Goal: Task Accomplishment & Management: Manage account settings

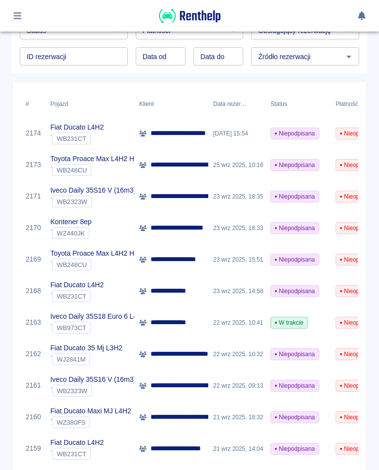
scroll to position [95, 0]
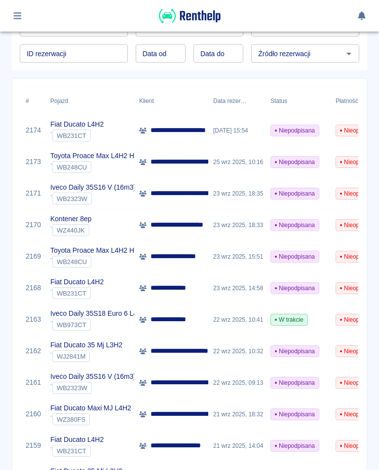
click at [20, 12] on icon "button" at bounding box center [17, 15] width 11 height 9
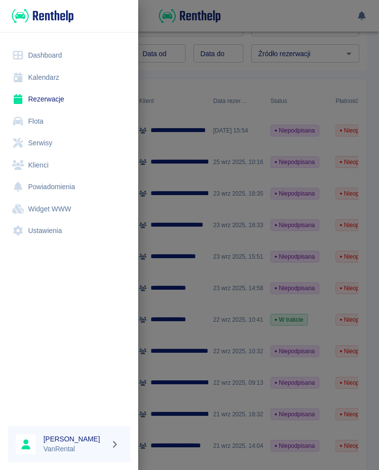
click at [46, 75] on link "Kalendarz" at bounding box center [69, 78] width 122 height 22
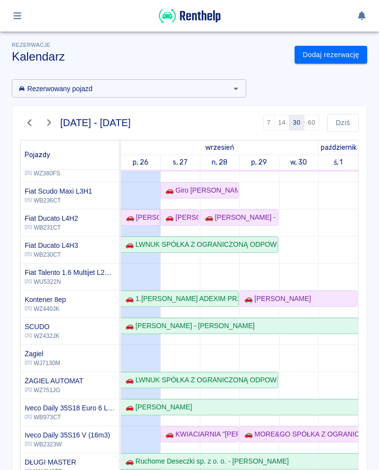
scroll to position [-1, 0]
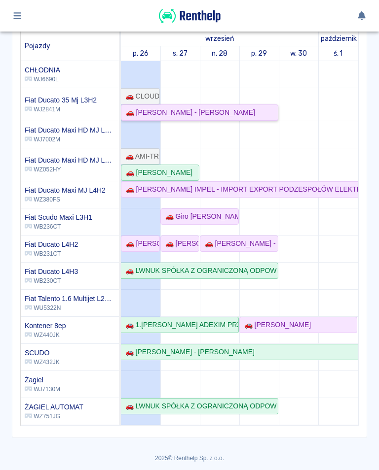
click at [199, 105] on link "🚗 [PERSON_NAME] - [PERSON_NAME]" at bounding box center [199, 113] width 157 height 16
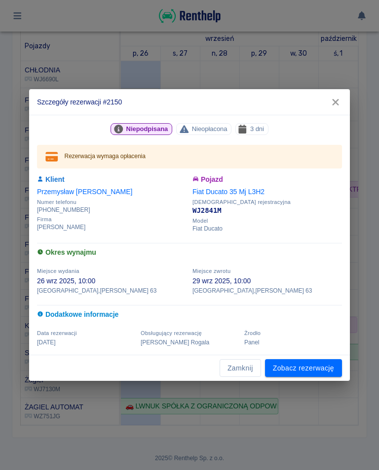
click at [301, 367] on link "Zobacz rezerwację" at bounding box center [303, 368] width 77 height 18
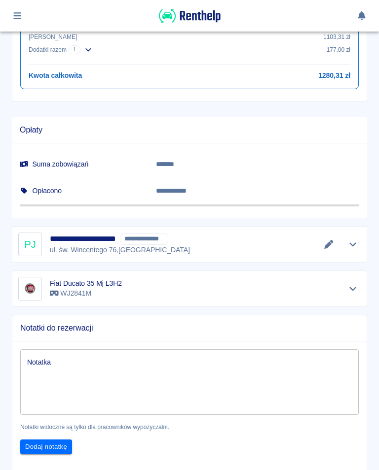
click at [324, 242] on icon "Edytuj dane" at bounding box center [328, 244] width 11 height 9
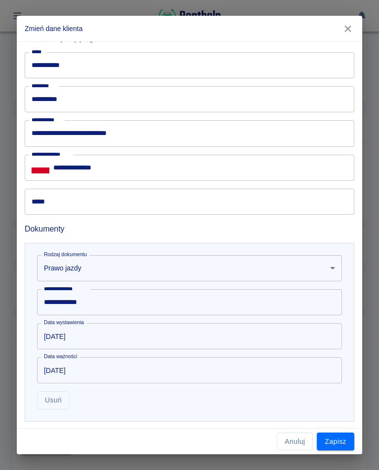
click at [65, 197] on input "*****" at bounding box center [189, 202] width 329 height 26
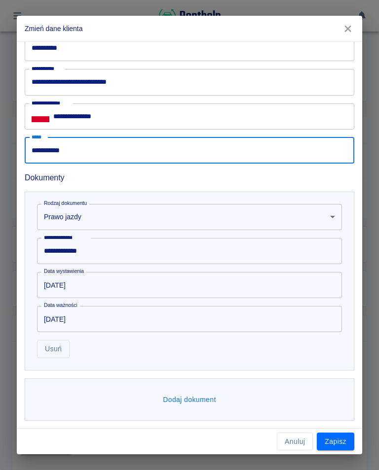
type input "**********"
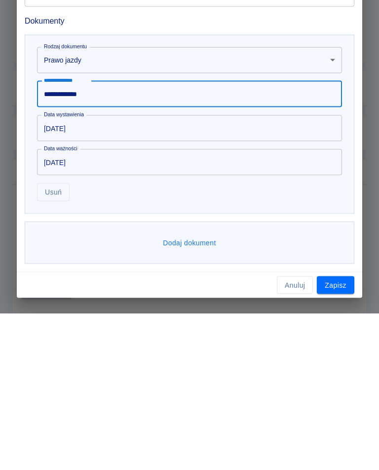
scroll to position [404, 0]
click at [336, 433] on button "Zapisz" at bounding box center [334, 442] width 37 height 18
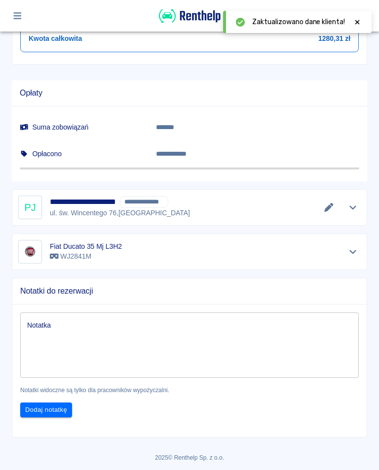
scroll to position [534, 0]
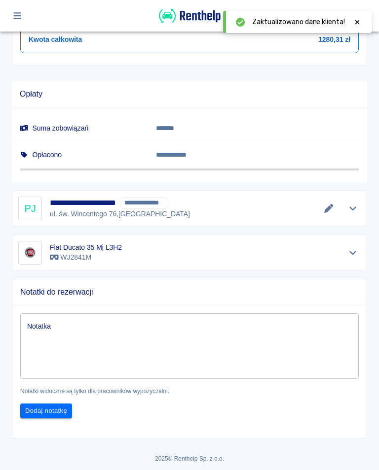
click at [356, 21] on icon at bounding box center [357, 22] width 4 height 4
click at [325, 210] on icon "Edytuj dane" at bounding box center [328, 208] width 9 height 9
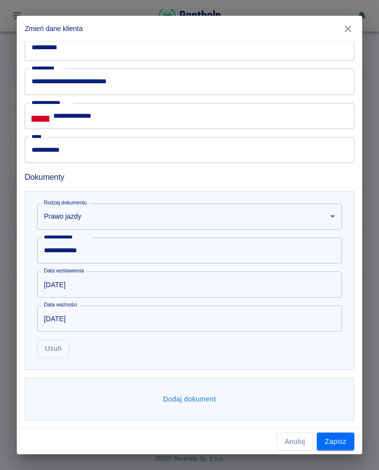
scroll to position [404, 0]
click at [192, 405] on button "Dodaj dokument" at bounding box center [189, 400] width 61 height 18
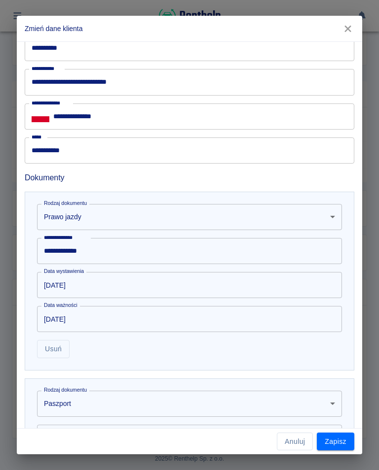
click at [67, 405] on body "Używamy plików Cookies, by zapewnić Ci najlepsze możliwe doświadczenie. Aby dow…" at bounding box center [189, 235] width 379 height 470
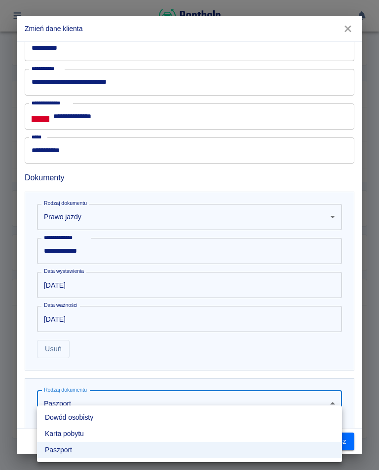
click at [88, 418] on li "Dowód osobisty" at bounding box center [189, 418] width 305 height 16
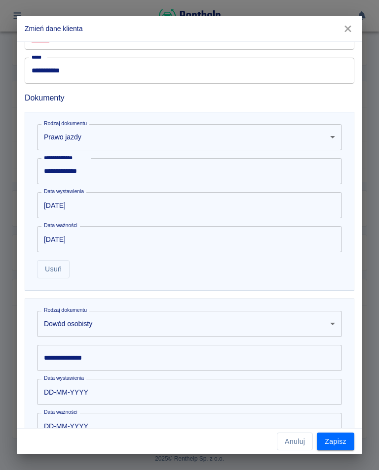
scroll to position [486, 0]
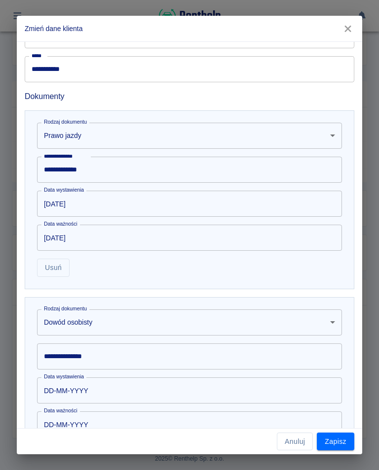
click at [99, 360] on div "**********" at bounding box center [189, 357] width 305 height 26
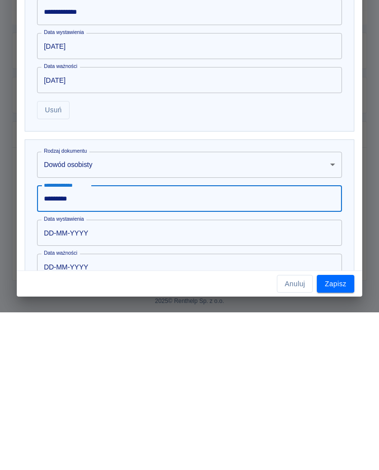
type input "*********"
click at [99, 378] on input "DD-MM-YYYY" at bounding box center [186, 391] width 298 height 26
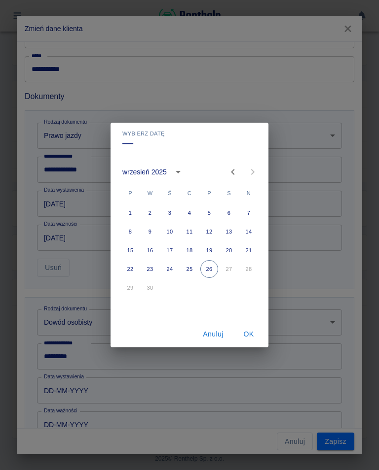
click at [175, 170] on icon "calendar view is open, switch to year view" at bounding box center [178, 172] width 12 height 12
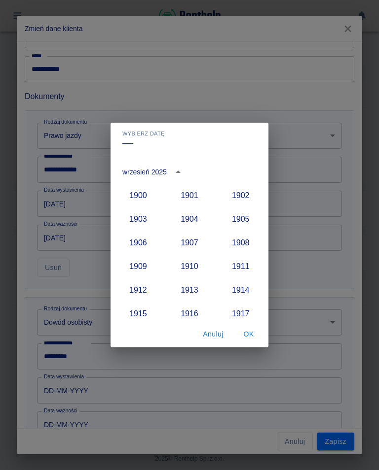
scroll to position [913, 0]
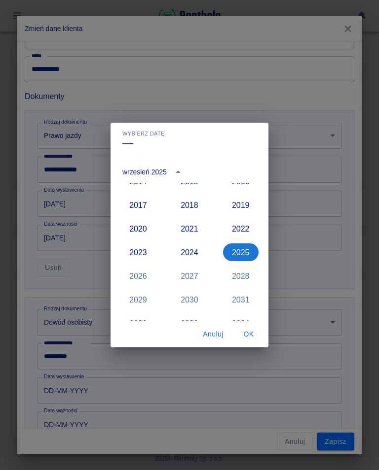
click at [146, 205] on button "2017" at bounding box center [137, 205] width 35 height 18
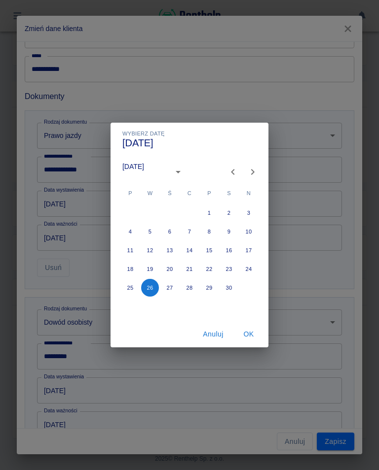
type input "[DATE]"
click at [253, 174] on icon "Next month" at bounding box center [252, 172] width 3 height 6
click at [252, 174] on icon "Next month" at bounding box center [252, 172] width 3 height 6
click at [209, 230] on button "10" at bounding box center [209, 232] width 18 height 18
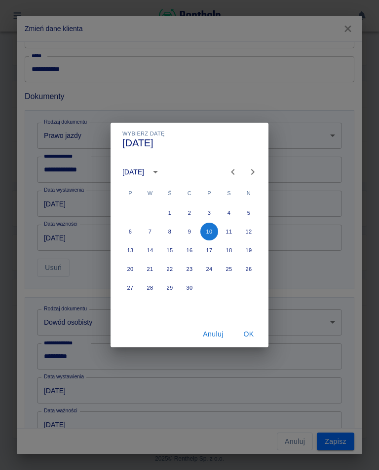
type input "[DATE]"
click at [248, 336] on button "OK" at bounding box center [249, 334] width 32 height 18
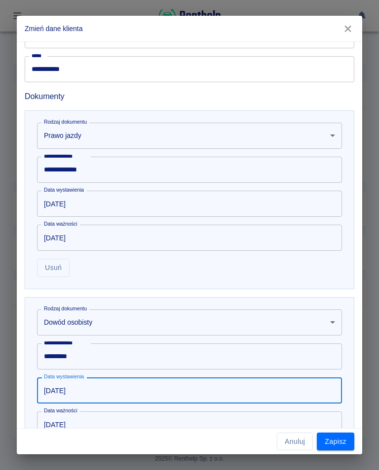
click at [332, 445] on button "Zapisz" at bounding box center [334, 442] width 37 height 18
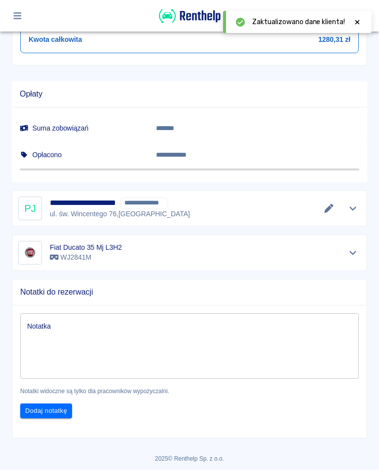
click at [359, 17] on div at bounding box center [356, 22] width 9 height 10
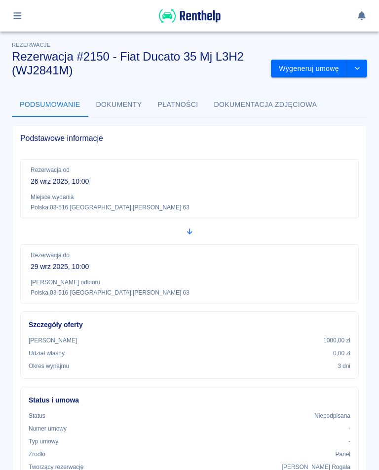
scroll to position [0, 0]
click at [304, 64] on button "Wygeneruj umowę" at bounding box center [309, 69] width 76 height 18
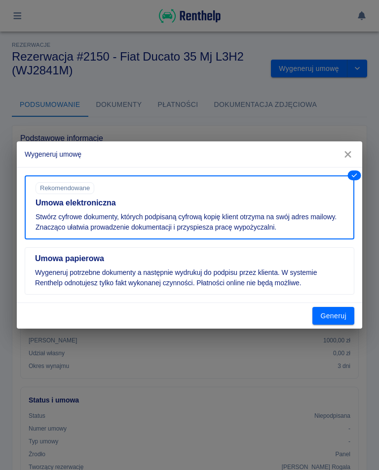
click at [333, 316] on button "Generuj" at bounding box center [333, 316] width 42 height 18
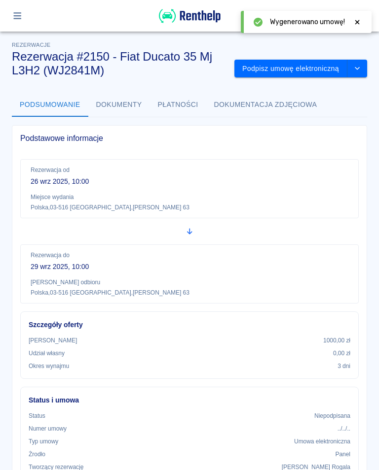
click at [353, 22] on icon at bounding box center [356, 22] width 9 height 7
click at [318, 70] on button "Podpisz umowę elektroniczną" at bounding box center [290, 69] width 113 height 18
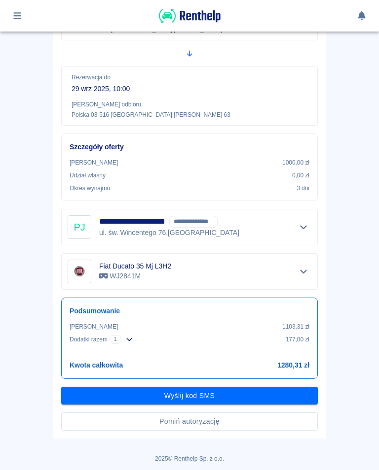
scroll to position [149, 0]
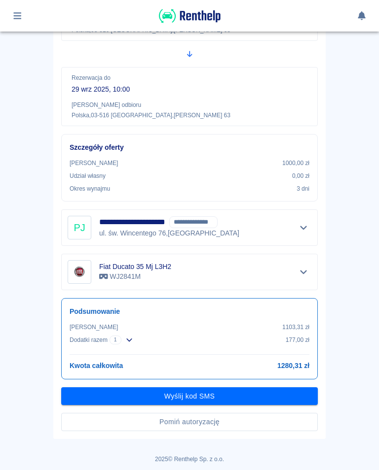
click at [185, 397] on button "Wyślij kod SMS" at bounding box center [189, 396] width 256 height 18
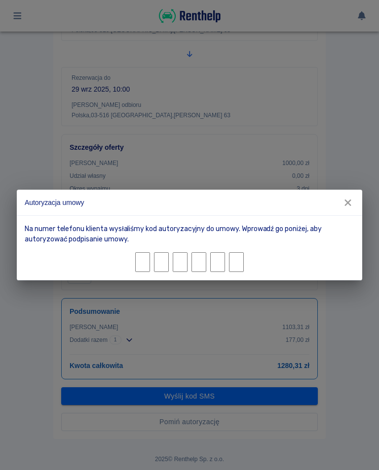
click at [353, 206] on icon "button" at bounding box center [347, 203] width 13 height 10
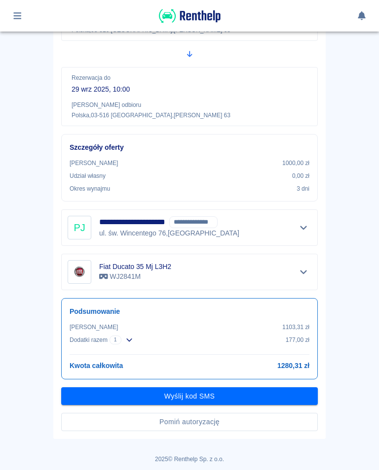
click at [193, 394] on button "Wyślij kod SMS" at bounding box center [189, 396] width 256 height 18
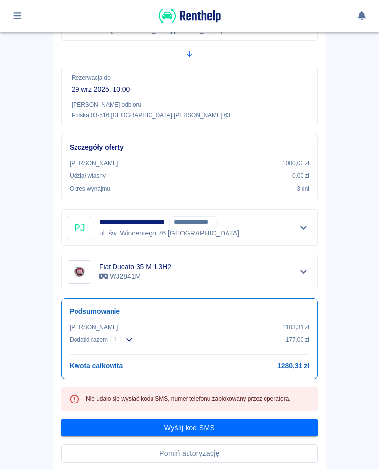
click at [203, 428] on button "Wyślij kod SMS" at bounding box center [189, 428] width 256 height 18
click at [193, 426] on button "Wyślij kod SMS" at bounding box center [189, 428] width 256 height 18
click at [227, 424] on button "Wyślij kod SMS" at bounding box center [189, 428] width 256 height 18
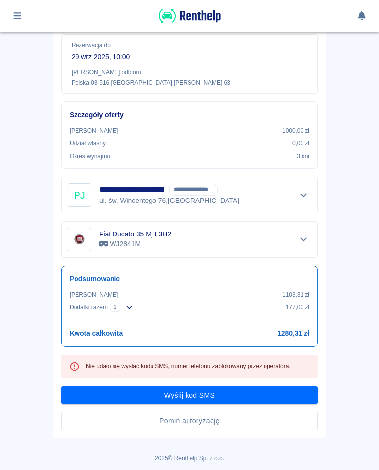
scroll to position [180, 0]
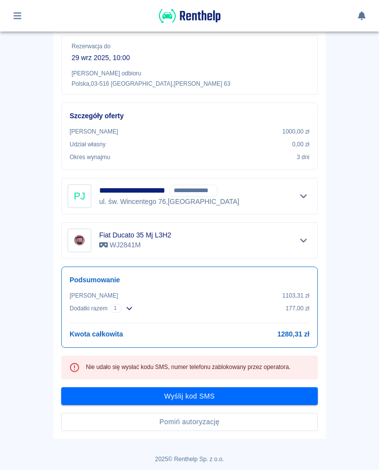
click at [191, 395] on button "Wyślij kod SMS" at bounding box center [189, 396] width 256 height 18
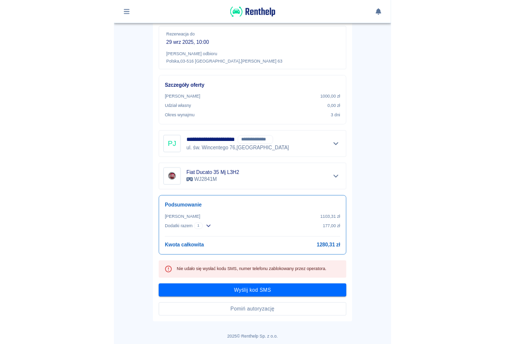
scroll to position [149, 0]
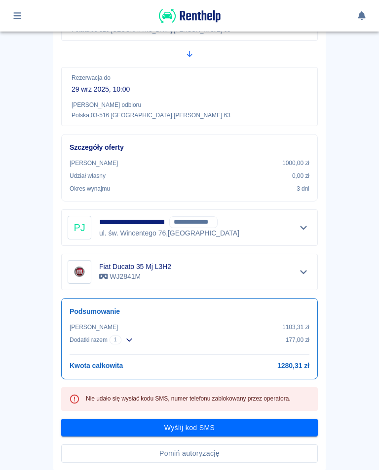
click at [200, 400] on div "Nie udało się wysłać kodu SMS, numer telefonu zablokowany przez operatora." at bounding box center [188, 399] width 205 height 18
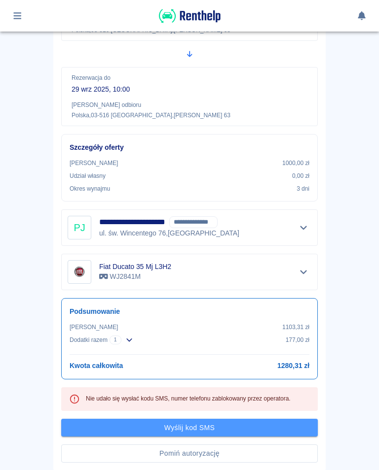
click at [188, 431] on button "Wyślij kod SMS" at bounding box center [189, 428] width 256 height 18
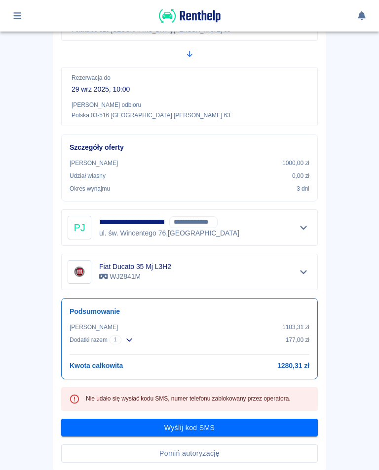
click at [213, 428] on button "Wyślij kod SMS" at bounding box center [189, 428] width 256 height 18
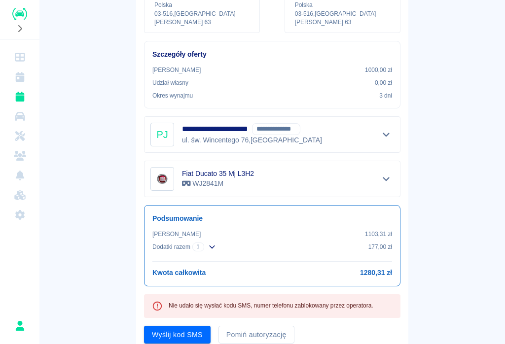
click at [175, 326] on button "Wyślij kod SMS" at bounding box center [177, 335] width 67 height 18
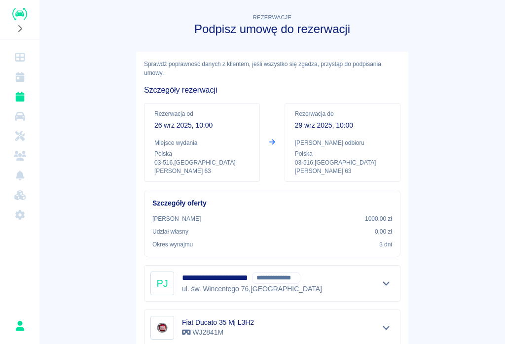
scroll to position [-4, 0]
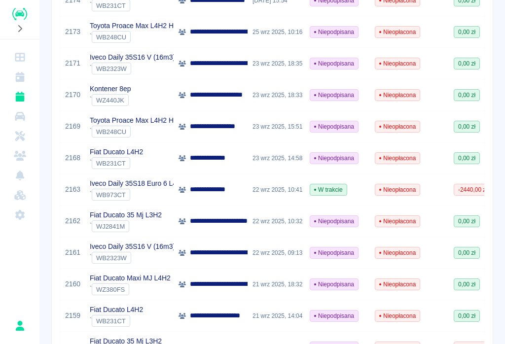
click at [16, 72] on icon "Kalendarz" at bounding box center [20, 77] width 12 height 10
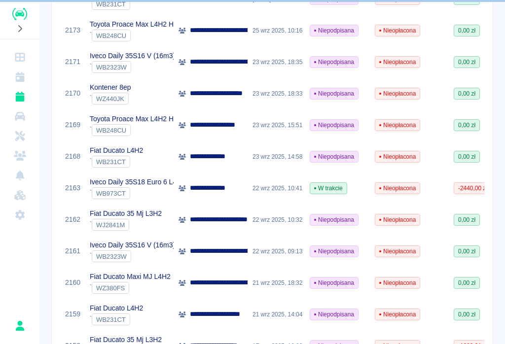
scroll to position [200, 0]
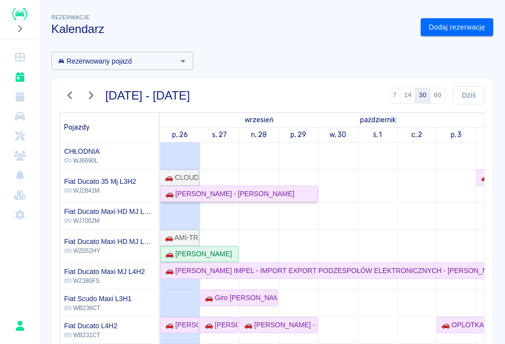
click at [275, 191] on div "🚗 [PERSON_NAME] - [PERSON_NAME]" at bounding box center [227, 194] width 133 height 10
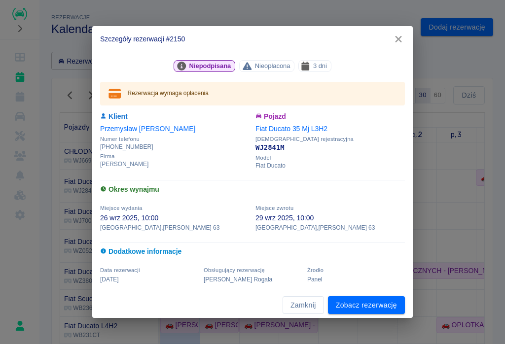
click at [369, 300] on link "Zobacz rezerwację" at bounding box center [366, 305] width 77 height 18
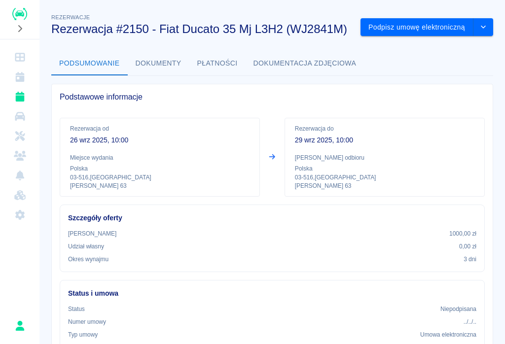
click at [406, 24] on button "Podpisz umowę elektroniczną" at bounding box center [416, 27] width 113 height 18
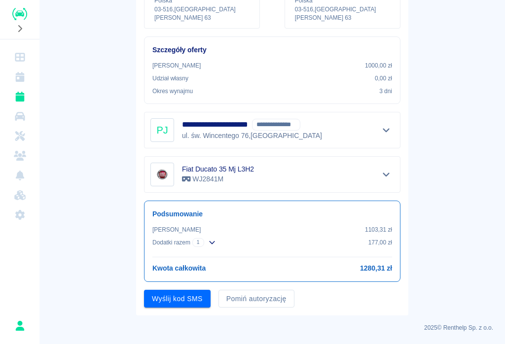
scroll to position [153, 0]
click at [256, 292] on button "Pomiń autoryzację" at bounding box center [256, 299] width 76 height 18
click at [185, 296] on button "Podpisz umowę" at bounding box center [177, 299] width 67 height 18
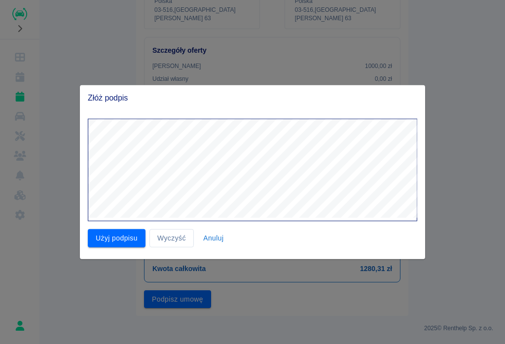
click at [116, 243] on button "Użyj podpisu" at bounding box center [117, 238] width 58 height 18
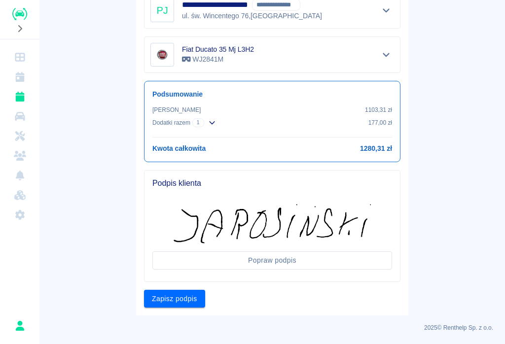
scroll to position [273, 0]
click at [172, 306] on button "Zapisz podpis" at bounding box center [174, 299] width 61 height 18
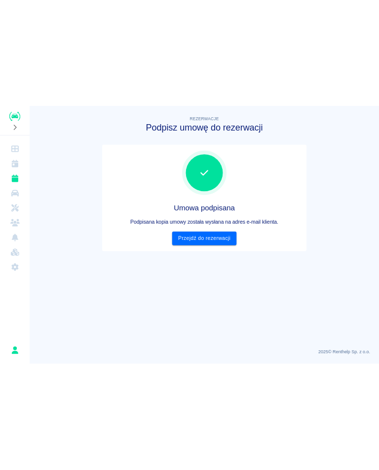
scroll to position [0, 0]
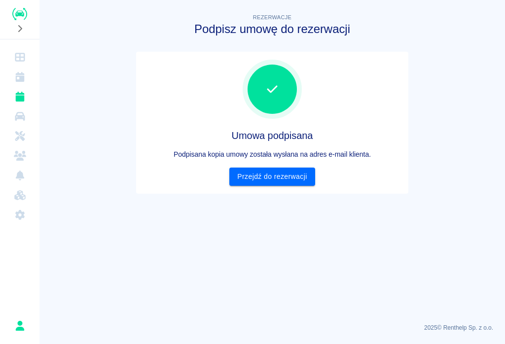
click at [293, 171] on link "Przejdź do rezerwacji" at bounding box center [271, 177] width 85 height 18
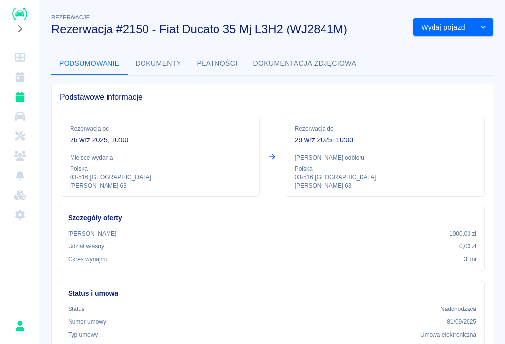
click at [449, 24] on button "Wydaj pojazd" at bounding box center [443, 27] width 60 height 18
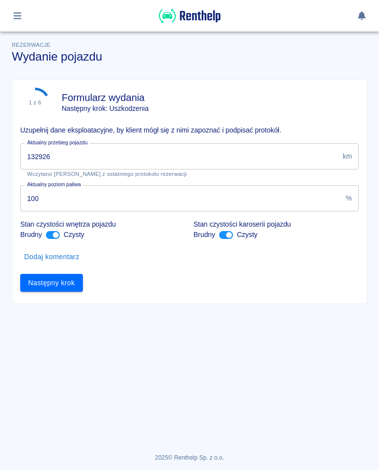
click at [72, 156] on input "132926" at bounding box center [179, 156] width 318 height 26
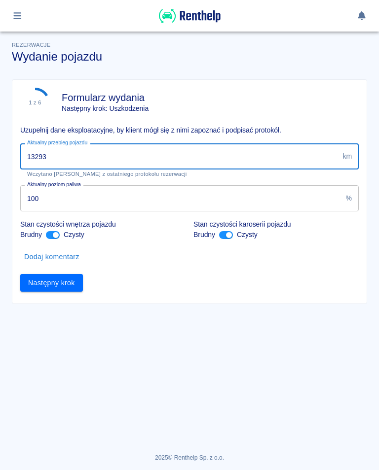
type input "132938"
click at [52, 280] on button "Następny krok" at bounding box center [51, 283] width 63 height 18
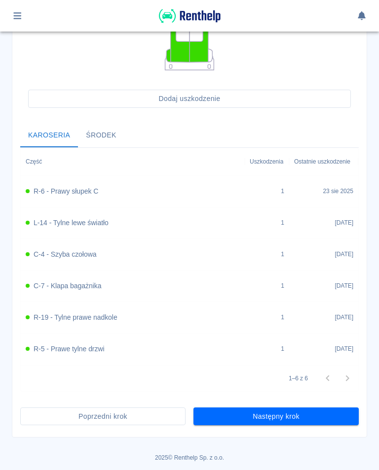
scroll to position [286, 0]
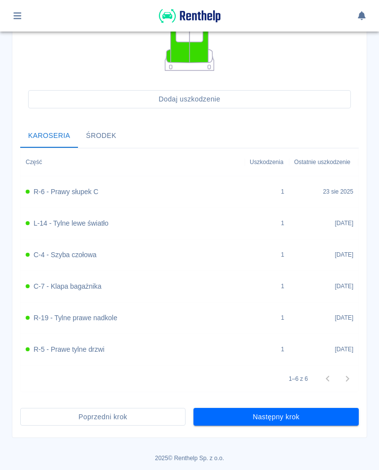
click at [284, 344] on button "Następny krok" at bounding box center [275, 417] width 165 height 18
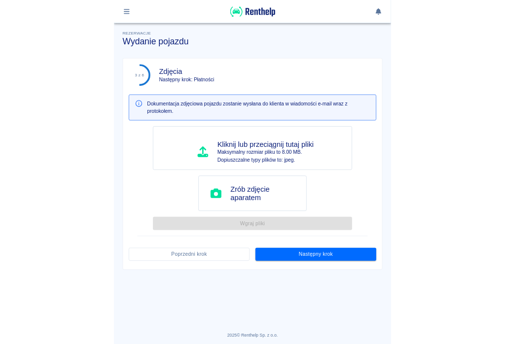
scroll to position [0, 0]
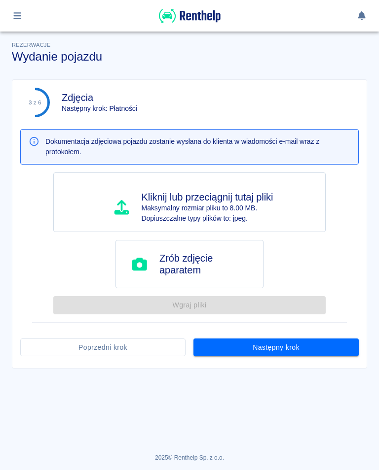
click at [287, 340] on button "Następny krok" at bounding box center [275, 348] width 165 height 18
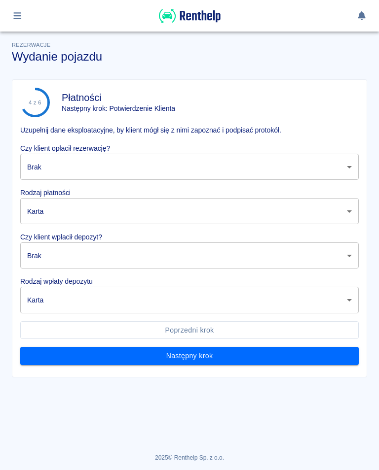
click at [351, 170] on body "Używamy plików Cookies, by zapewnić Ci najlepsze możliwe doświadczenie. Aby dow…" at bounding box center [189, 235] width 379 height 470
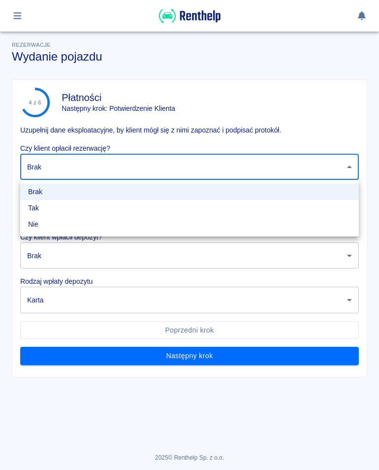
click at [38, 204] on li "Tak" at bounding box center [189, 208] width 338 height 16
type input "true"
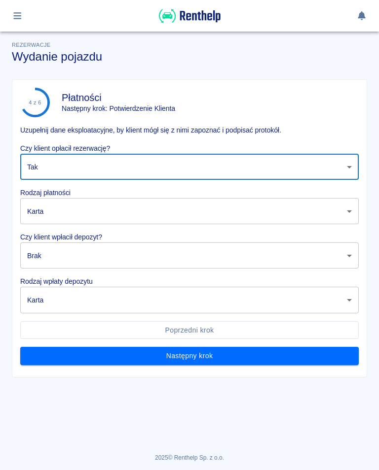
click at [348, 213] on body "Używamy plików Cookies, by zapewnić Ci najlepsze możliwe doświadczenie. Aby dow…" at bounding box center [189, 235] width 379 height 470
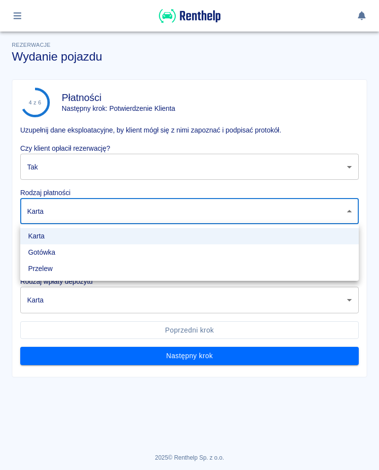
click at [46, 270] on li "Przelew" at bounding box center [189, 269] width 338 height 16
type input "bank_transfer"
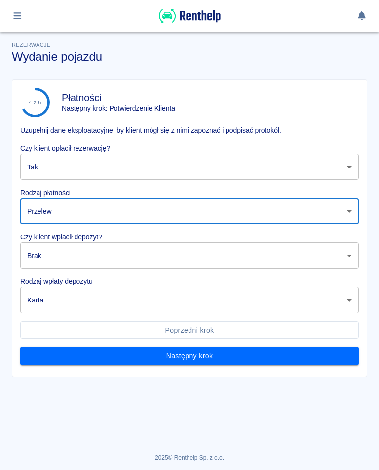
click at [350, 258] on body "Używamy plików Cookies, by zapewnić Ci najlepsze możliwe doświadczenie. Aby dow…" at bounding box center [189, 235] width 379 height 470
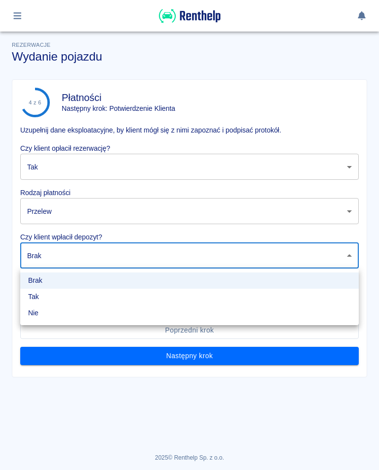
click at [35, 292] on li "Tak" at bounding box center [189, 297] width 338 height 16
type input "true"
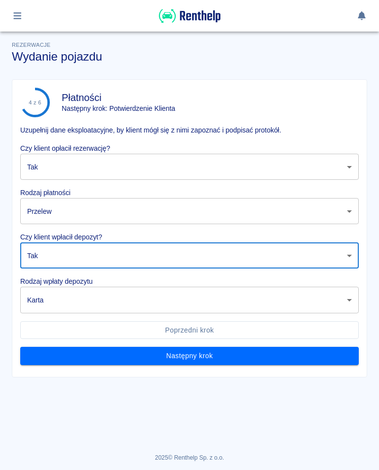
click at [342, 303] on body "Używamy plików Cookies, by zapewnić Ci najlepsze możliwe doświadczenie. Aby dow…" at bounding box center [189, 235] width 379 height 470
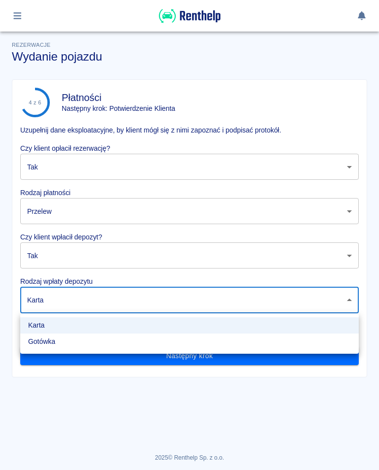
click at [46, 337] on li "Gotówka" at bounding box center [189, 342] width 338 height 16
type input "cash"
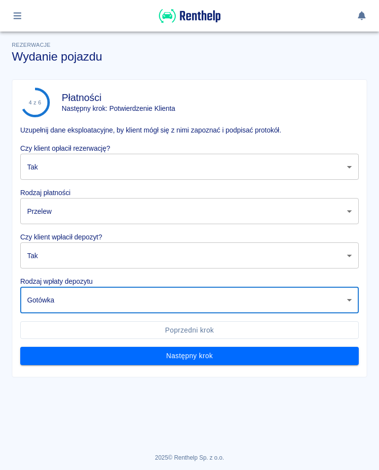
click at [203, 344] on button "Następny krok" at bounding box center [189, 356] width 338 height 18
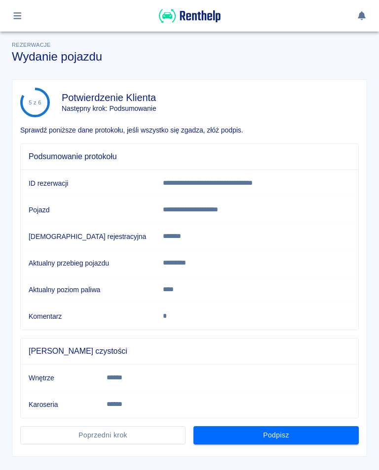
click at [280, 344] on button "Podpisz" at bounding box center [275, 435] width 165 height 18
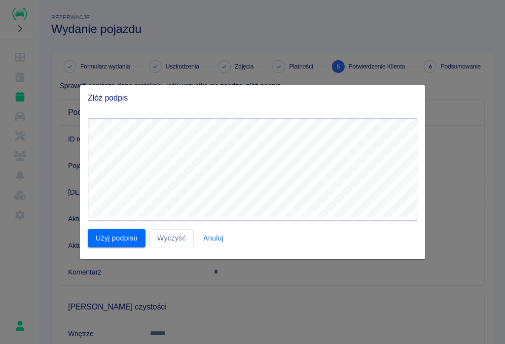
click at [123, 244] on button "Użyj podpisu" at bounding box center [117, 238] width 58 height 18
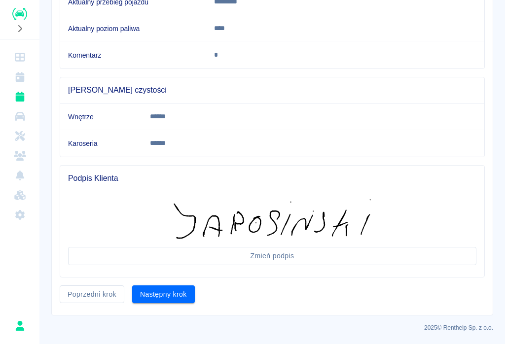
click at [169, 294] on button "Następny krok" at bounding box center [163, 294] width 63 height 18
